Goal: Entertainment & Leisure: Browse casually

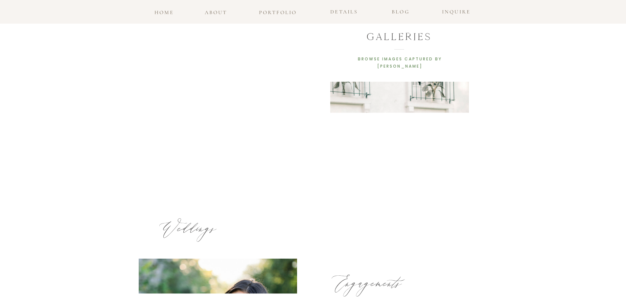
scroll to position [263, 0]
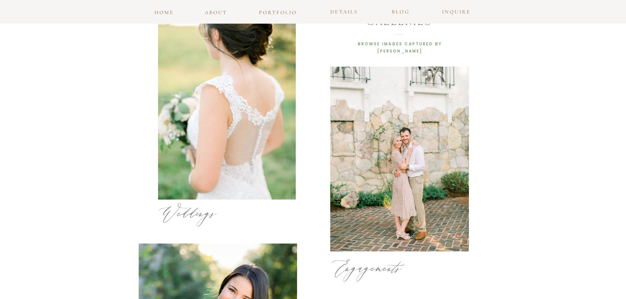
click at [276, 120] on div at bounding box center [227, 107] width 138 height 186
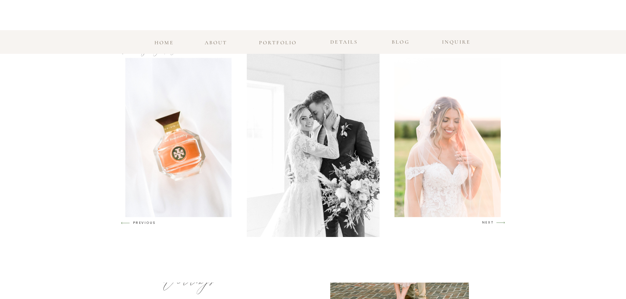
scroll to position [351, 0]
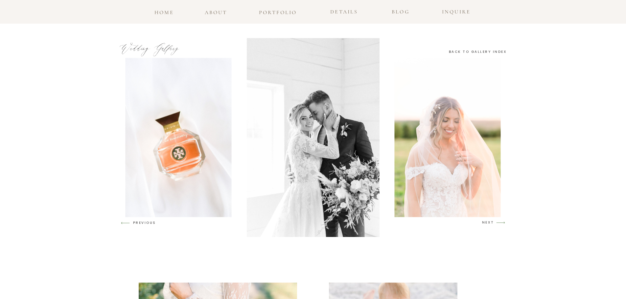
click at [458, 55] on div at bounding box center [445, 137] width 397 height 199
click at [456, 52] on h3 "back to gallery index" at bounding box center [478, 52] width 59 height 6
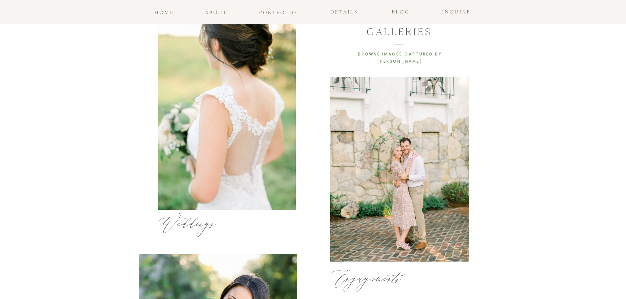
scroll to position [249, 0]
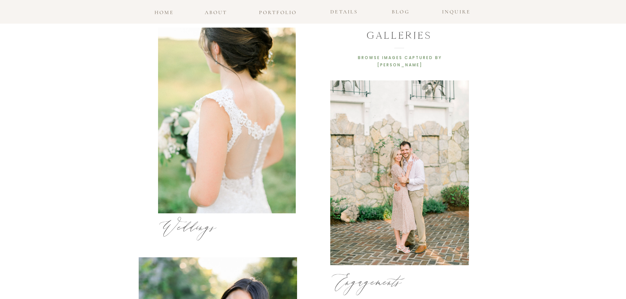
click at [239, 124] on div at bounding box center [227, 121] width 138 height 186
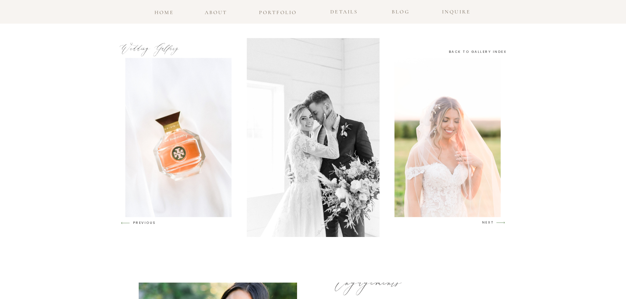
click at [332, 147] on img at bounding box center [313, 137] width 133 height 199
click at [320, 153] on img at bounding box center [313, 137] width 133 height 199
click at [447, 111] on img at bounding box center [448, 137] width 106 height 159
click at [493, 222] on icon "arrow" at bounding box center [500, 222] width 15 height 15
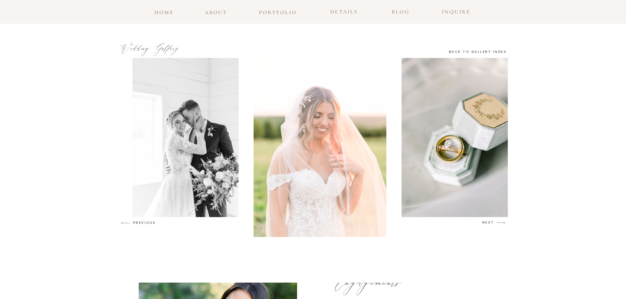
click at [493, 222] on icon "arrow" at bounding box center [500, 222] width 15 height 15
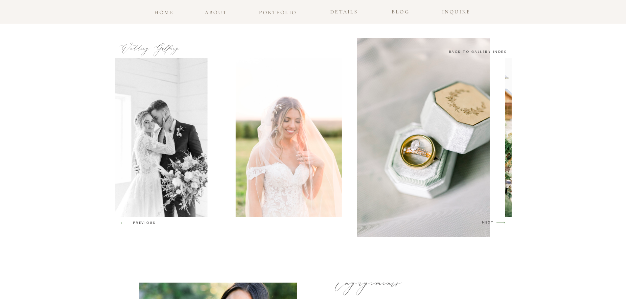
click at [493, 222] on icon "arrow" at bounding box center [500, 222] width 15 height 15
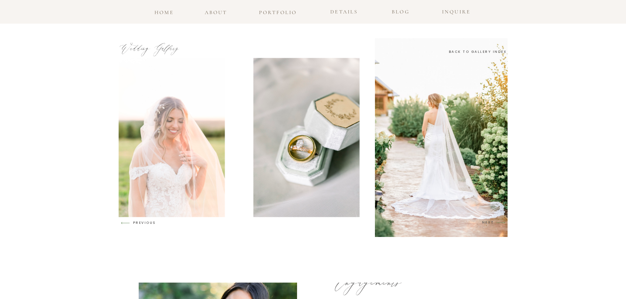
click at [493, 222] on icon "arrow" at bounding box center [500, 222] width 15 height 15
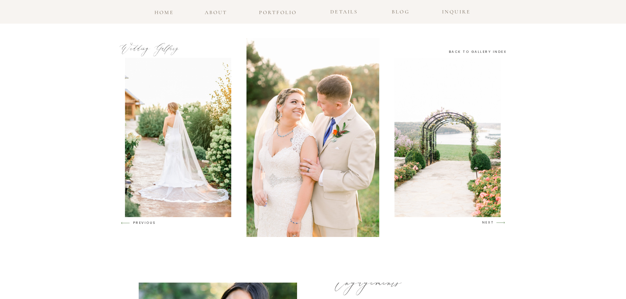
click at [493, 222] on icon "arrow" at bounding box center [500, 222] width 15 height 15
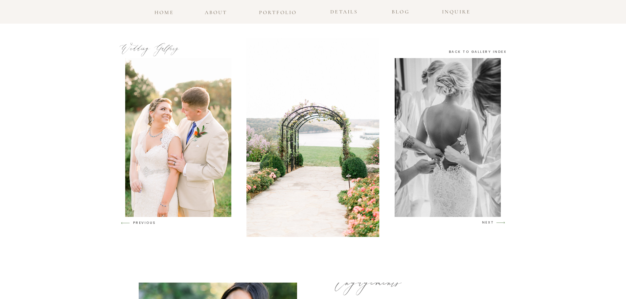
click at [493, 222] on icon "arrow" at bounding box center [500, 222] width 15 height 15
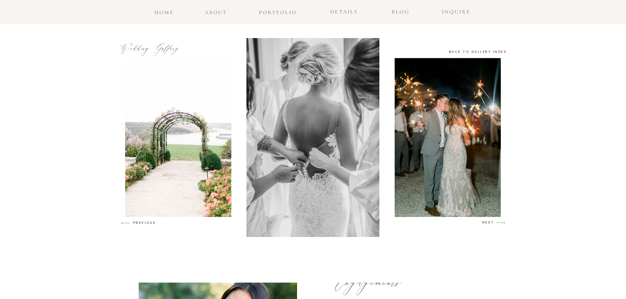
click at [493, 222] on icon "arrow" at bounding box center [500, 222] width 15 height 15
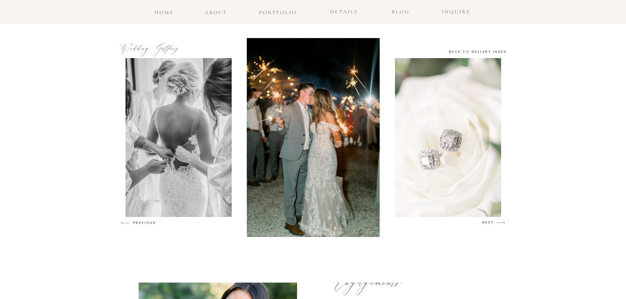
click at [493, 222] on icon "arrow" at bounding box center [500, 222] width 15 height 15
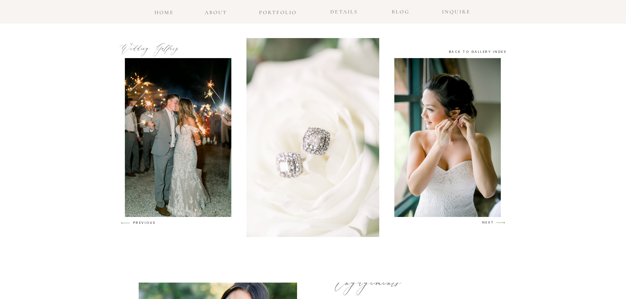
click at [493, 222] on icon "arrow" at bounding box center [500, 222] width 15 height 15
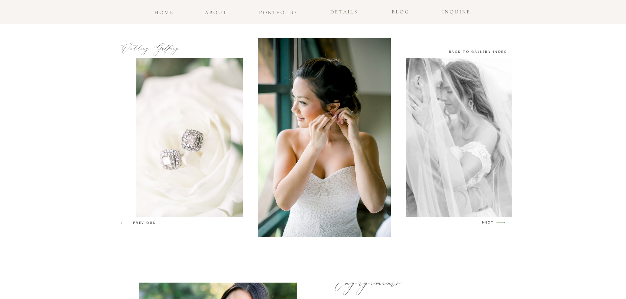
click at [493, 222] on icon "arrow" at bounding box center [500, 222] width 15 height 15
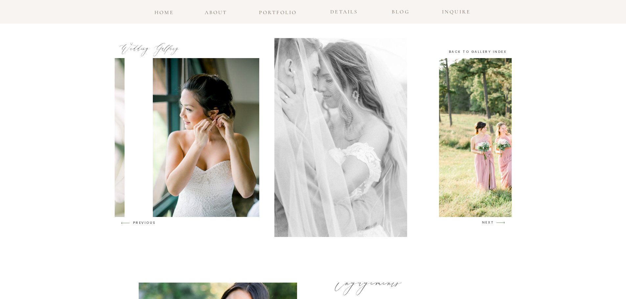
click at [493, 222] on icon "arrow" at bounding box center [500, 222] width 15 height 15
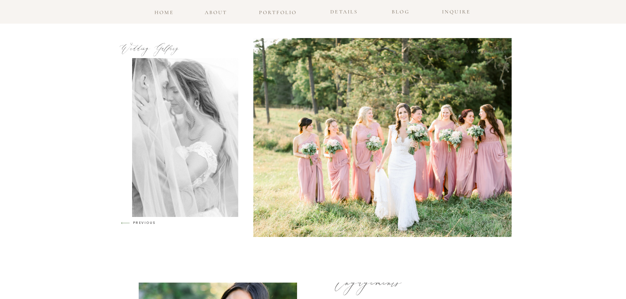
click at [493, 222] on icon "arrow" at bounding box center [500, 222] width 15 height 15
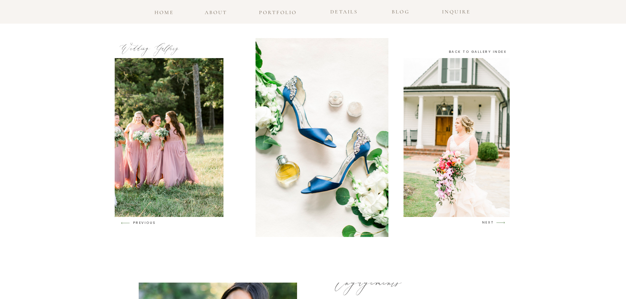
click at [493, 222] on icon "arrow" at bounding box center [500, 222] width 15 height 15
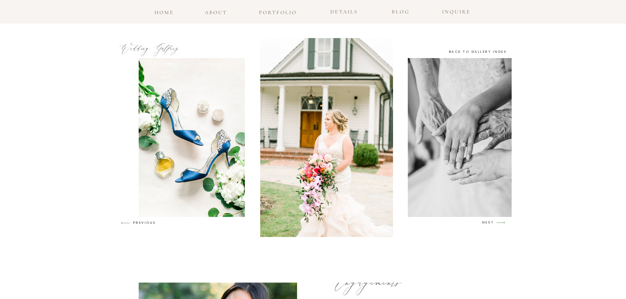
click at [493, 222] on icon "arrow" at bounding box center [500, 222] width 15 height 15
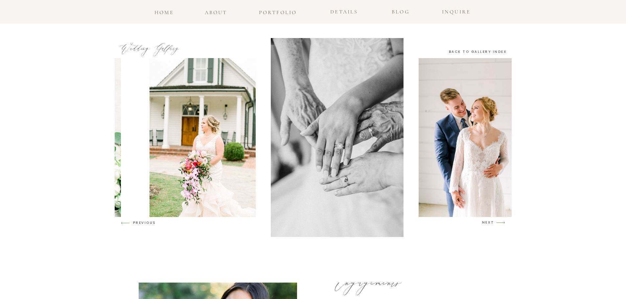
click at [493, 222] on icon "arrow" at bounding box center [500, 222] width 15 height 15
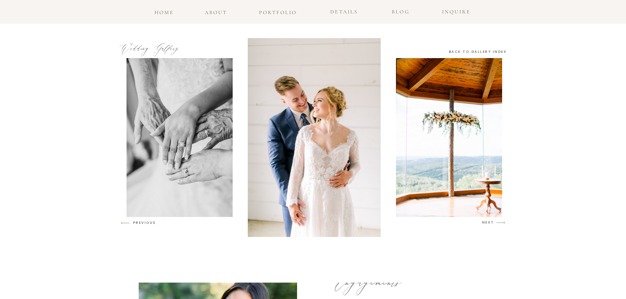
click at [493, 222] on icon "arrow" at bounding box center [500, 222] width 15 height 15
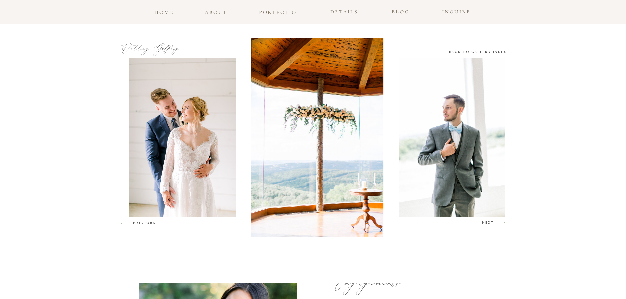
click at [493, 222] on icon "arrow" at bounding box center [500, 222] width 15 height 15
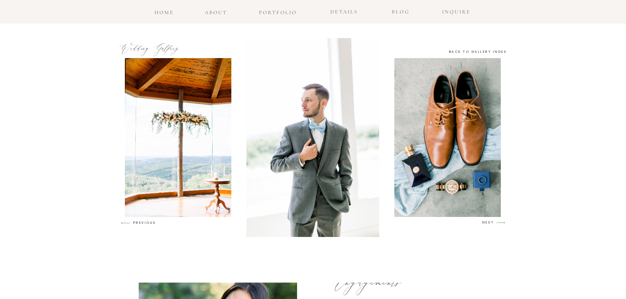
click at [493, 222] on icon "arrow" at bounding box center [500, 222] width 15 height 15
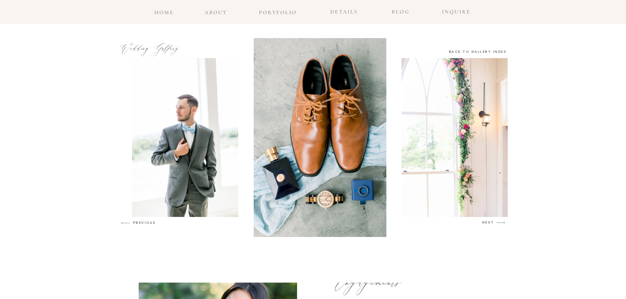
click at [493, 222] on icon "arrow" at bounding box center [500, 222] width 15 height 15
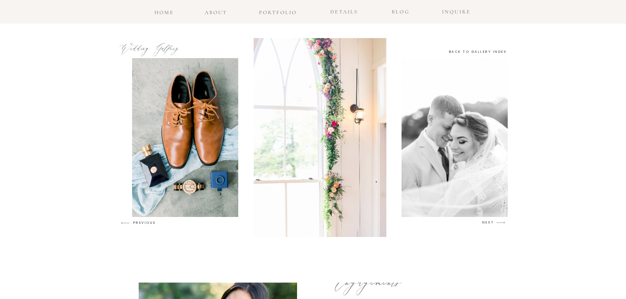
click at [493, 222] on icon "arrow" at bounding box center [500, 222] width 15 height 15
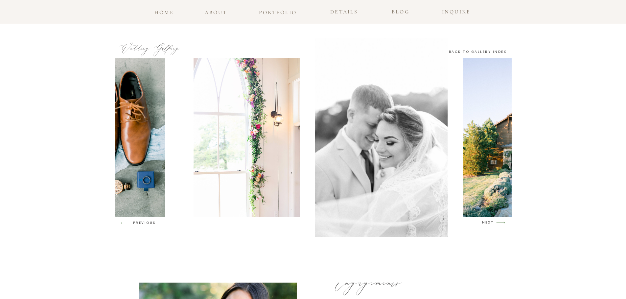
click at [493, 222] on icon "arrow" at bounding box center [500, 222] width 15 height 15
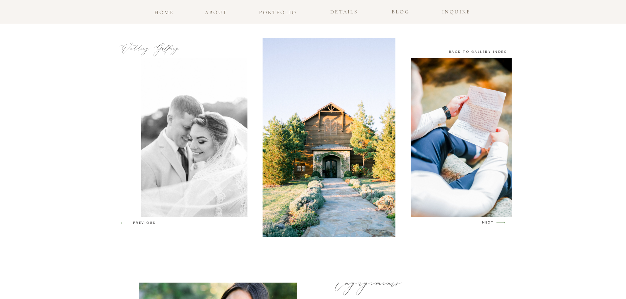
click at [493, 222] on icon "arrow" at bounding box center [500, 222] width 15 height 15
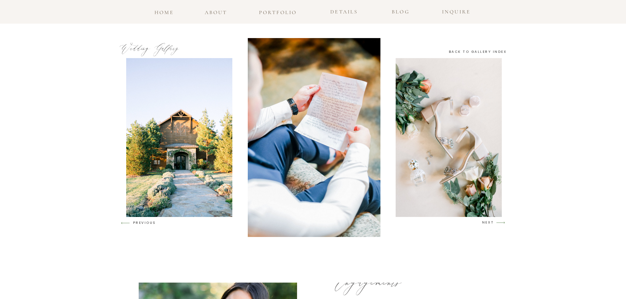
click at [493, 222] on icon "arrow" at bounding box center [500, 222] width 15 height 15
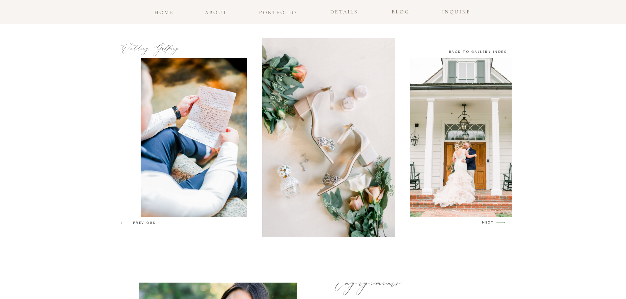
click at [493, 222] on icon "arrow" at bounding box center [500, 222] width 15 height 15
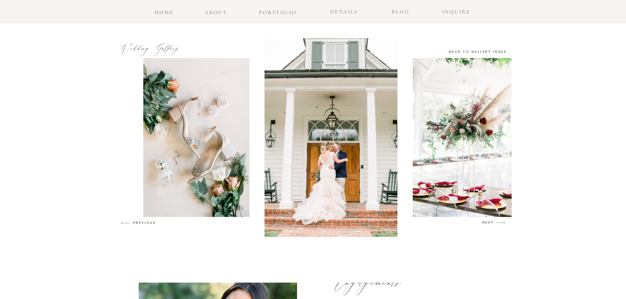
click at [493, 222] on icon "arrow" at bounding box center [500, 222] width 15 height 15
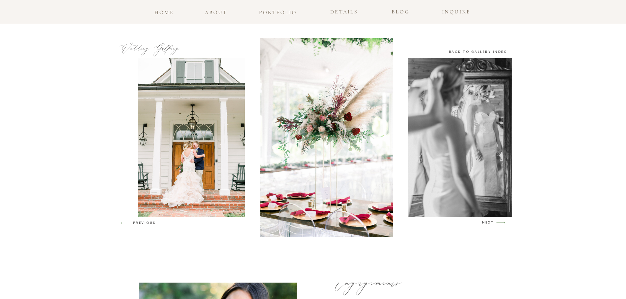
click at [493, 222] on icon "arrow" at bounding box center [500, 222] width 15 height 15
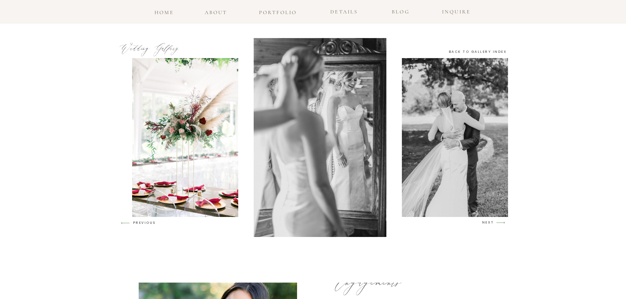
click at [493, 222] on icon "arrow" at bounding box center [500, 222] width 15 height 15
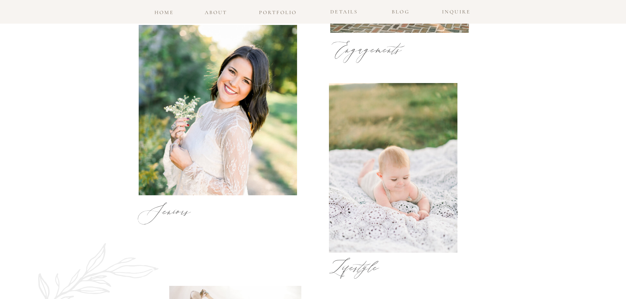
scroll to position [438, 0]
